Goal: Task Accomplishment & Management: Use online tool/utility

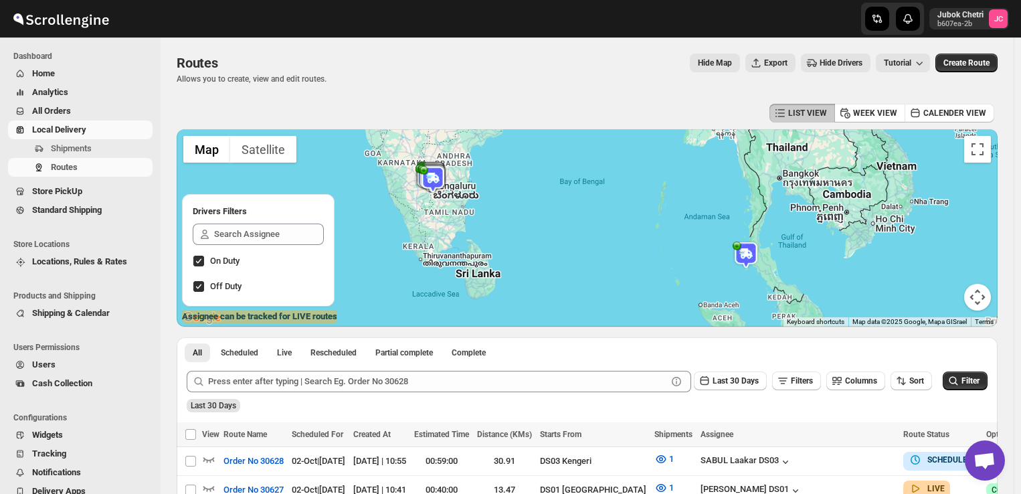
scroll to position [104, 0]
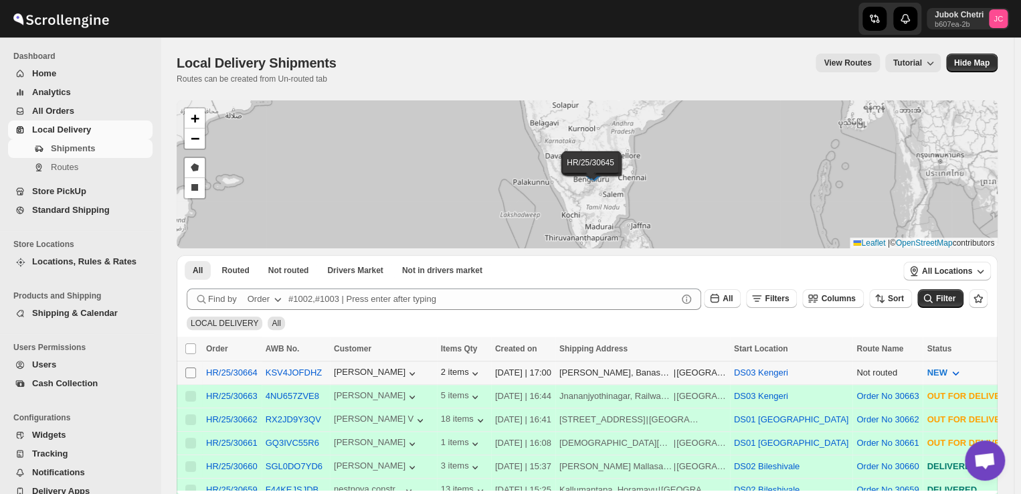
click at [189, 371] on input "Select shipment" at bounding box center [190, 372] width 11 height 11
checkbox input "true"
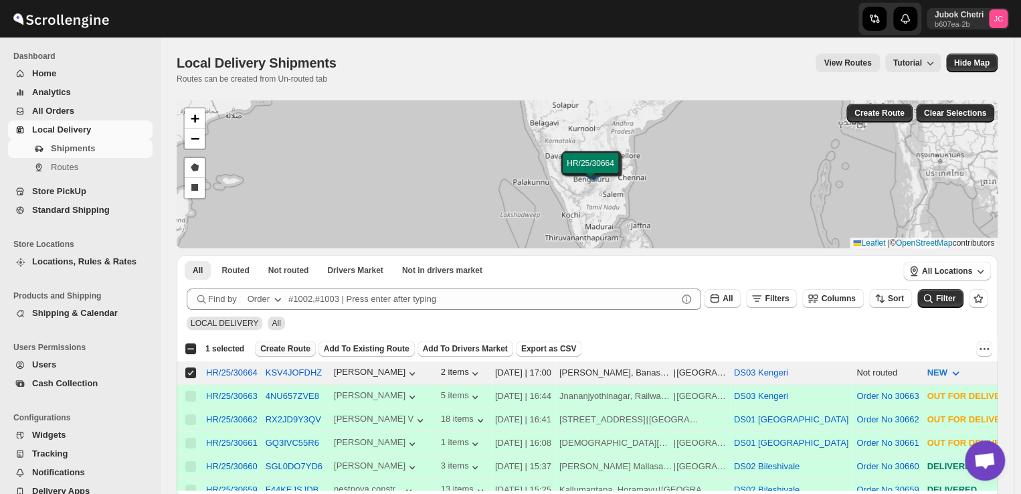
click at [289, 346] on span "Create Route" at bounding box center [285, 348] width 50 height 11
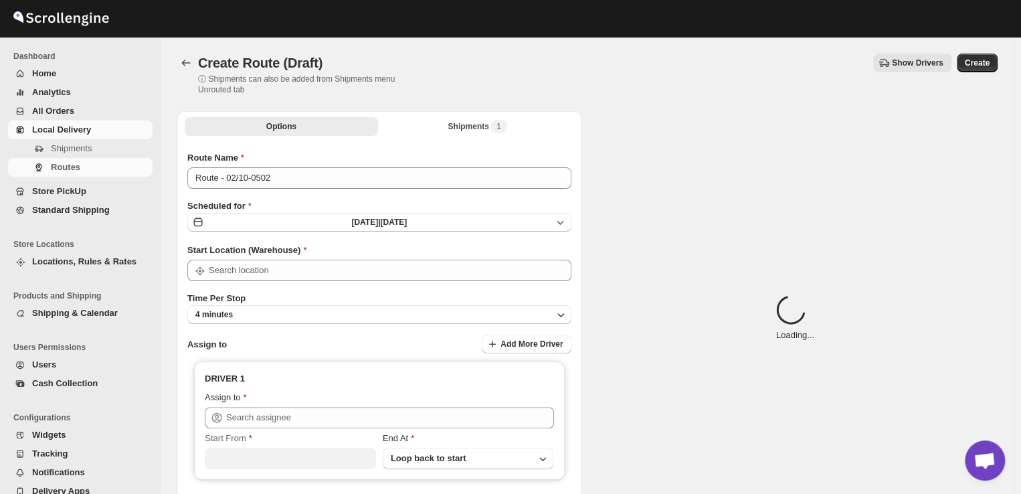
type input "DS03 Kengeri"
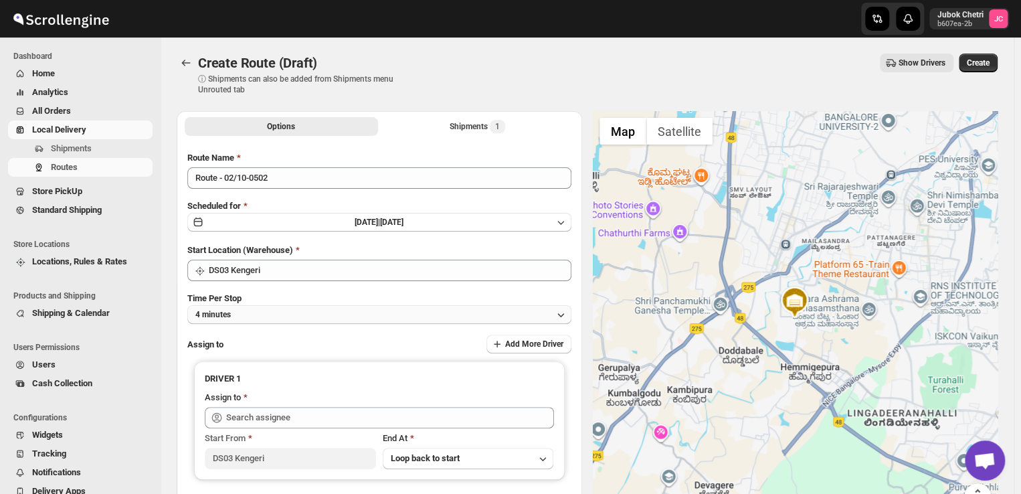
click at [350, 314] on button "4 minutes" at bounding box center [379, 314] width 384 height 19
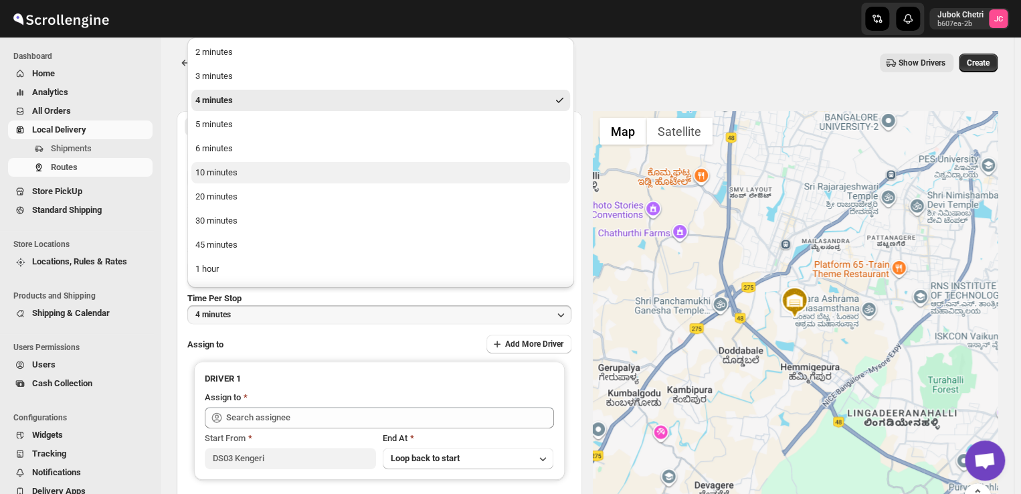
click at [273, 171] on button "10 minutes" at bounding box center [380, 172] width 379 height 21
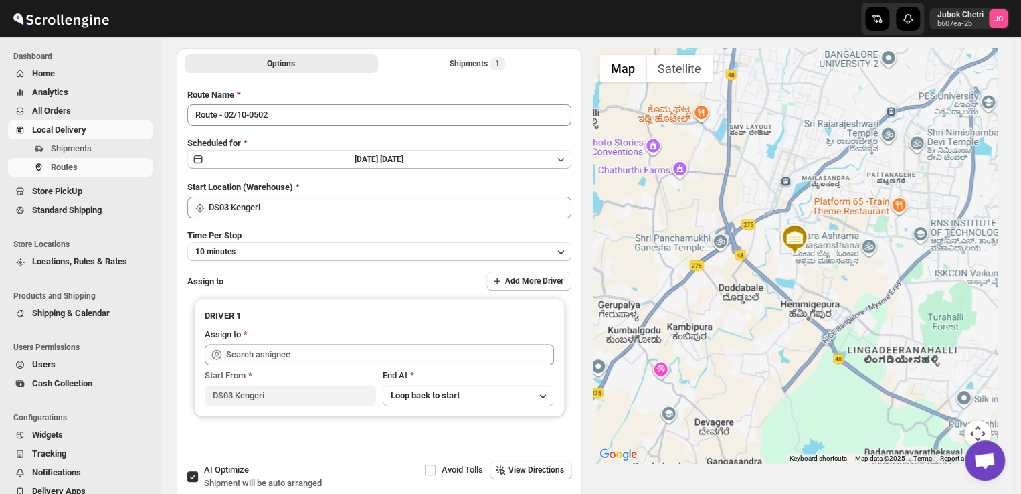
scroll to position [71, 0]
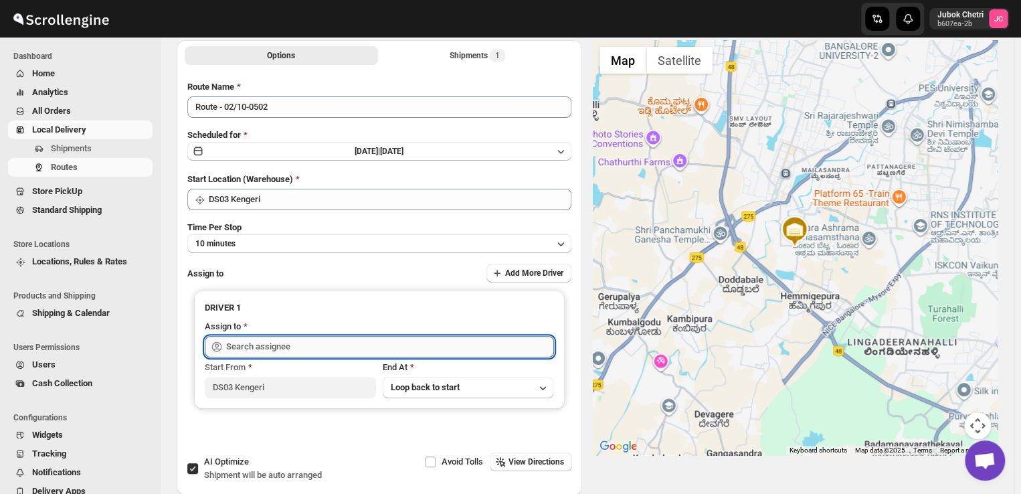
click at [323, 342] on input "text" at bounding box center [390, 346] width 328 height 21
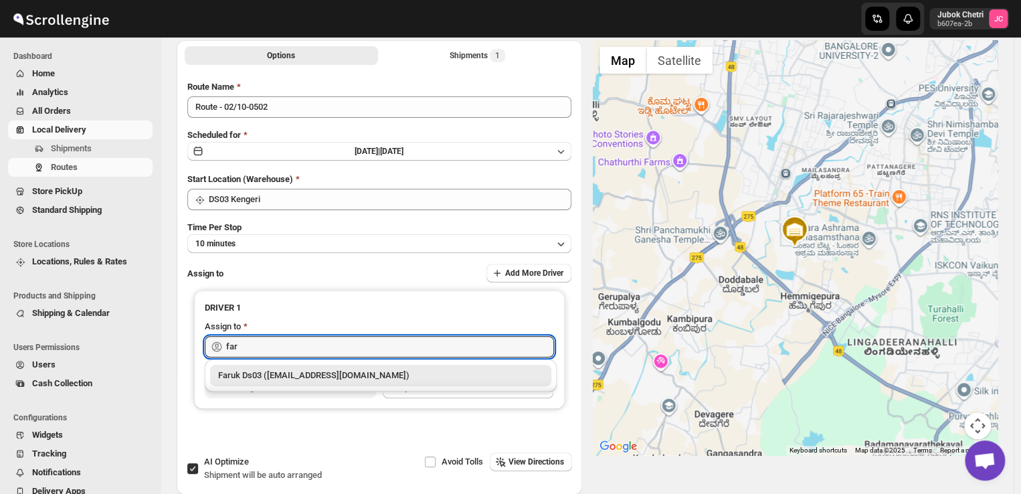
click at [312, 373] on div "Faruk Ds03 (yegan70532@bitfami.com)" at bounding box center [380, 375] width 325 height 13
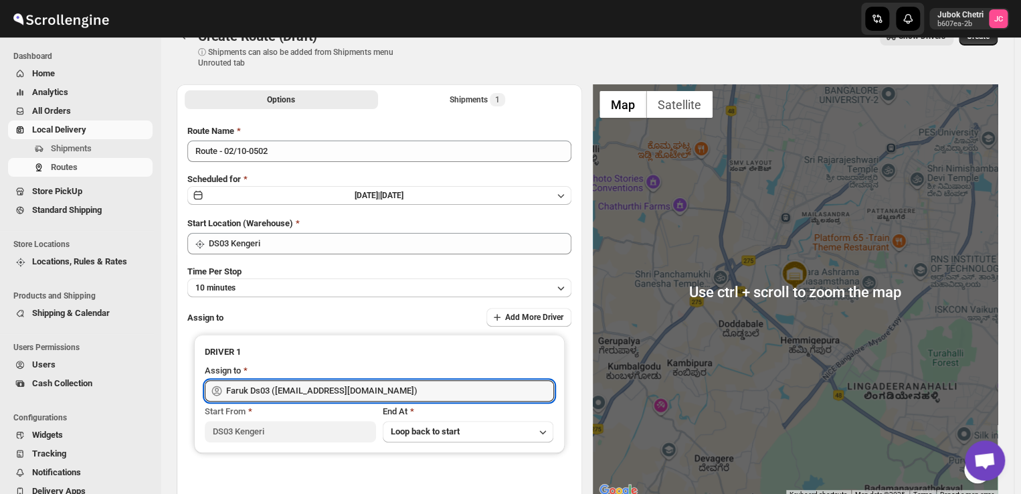
scroll to position [0, 0]
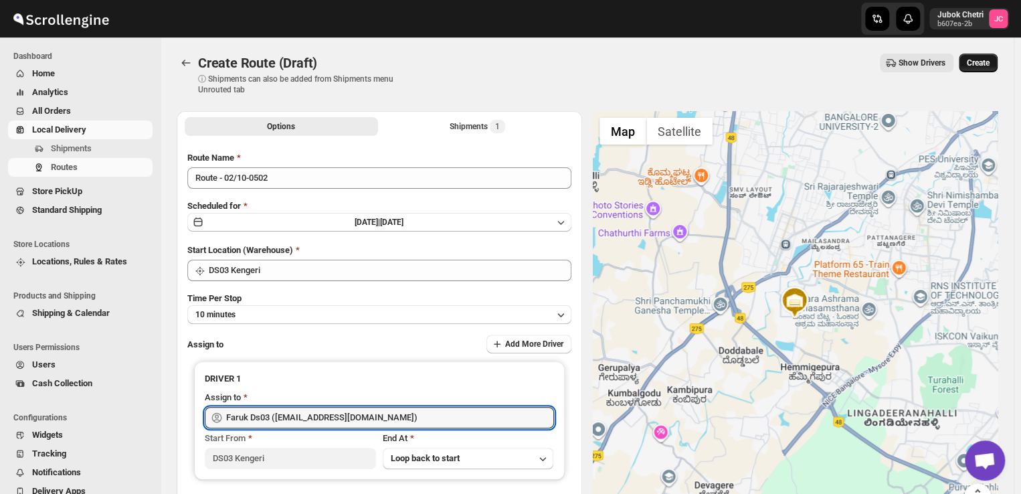
type input "Faruk Ds03 (yegan70532@bitfami.com)"
click at [981, 62] on span "Create" at bounding box center [978, 63] width 23 height 11
